Goal: Transaction & Acquisition: Download file/media

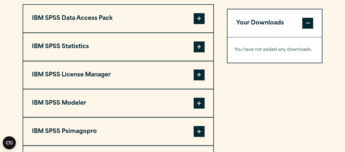
scroll to position [435, 0]
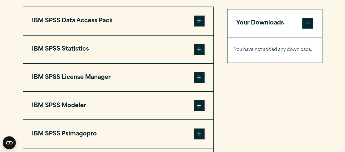
click at [196, 51] on span at bounding box center [198, 49] width 11 height 11
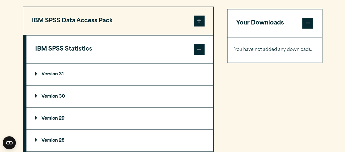
click at [48, 96] on p "Version 30" at bounding box center [50, 96] width 30 height 4
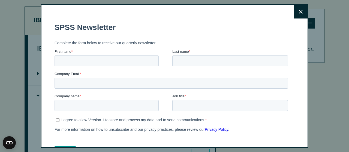
click at [296, 15] on button "Close" at bounding box center [301, 12] width 14 height 14
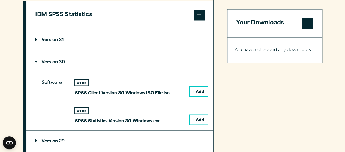
scroll to position [470, 0]
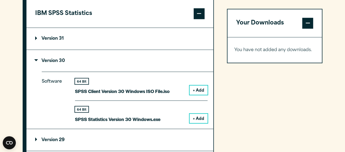
click at [194, 119] on button "+ Add" at bounding box center [198, 118] width 18 height 9
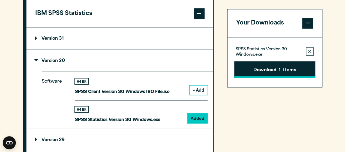
click at [274, 72] on button "Download 1 Items" at bounding box center [274, 69] width 81 height 17
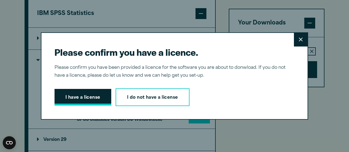
click at [89, 104] on button "I have a license" at bounding box center [82, 97] width 57 height 17
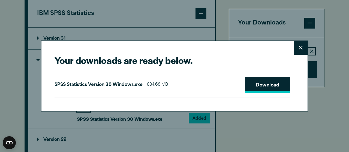
click at [264, 82] on link "Download" at bounding box center [267, 85] width 45 height 17
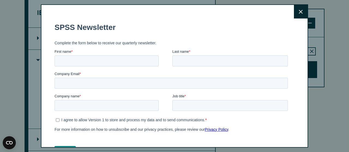
click at [296, 14] on button "Close" at bounding box center [301, 12] width 14 height 14
